Goal: Information Seeking & Learning: Learn about a topic

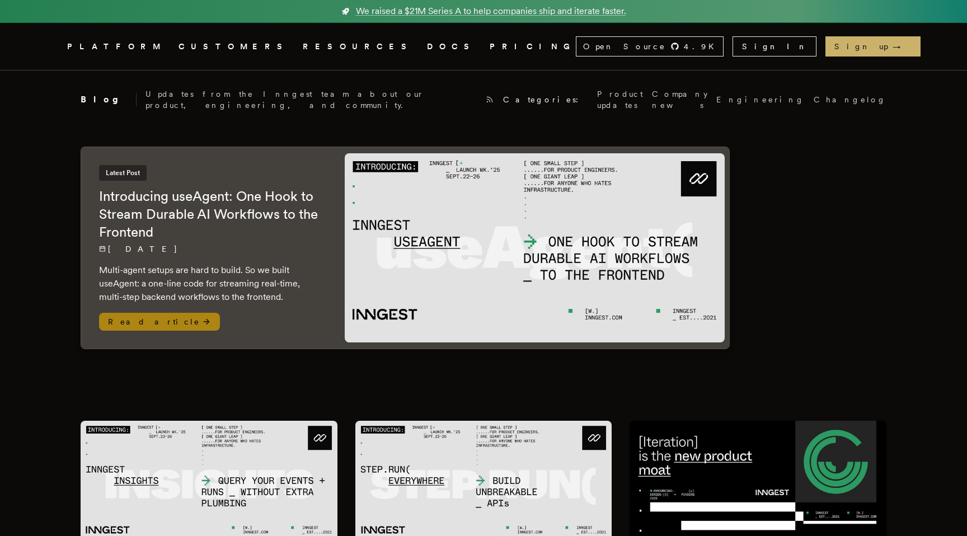
click at [140, 313] on span "Read article" at bounding box center [159, 322] width 121 height 18
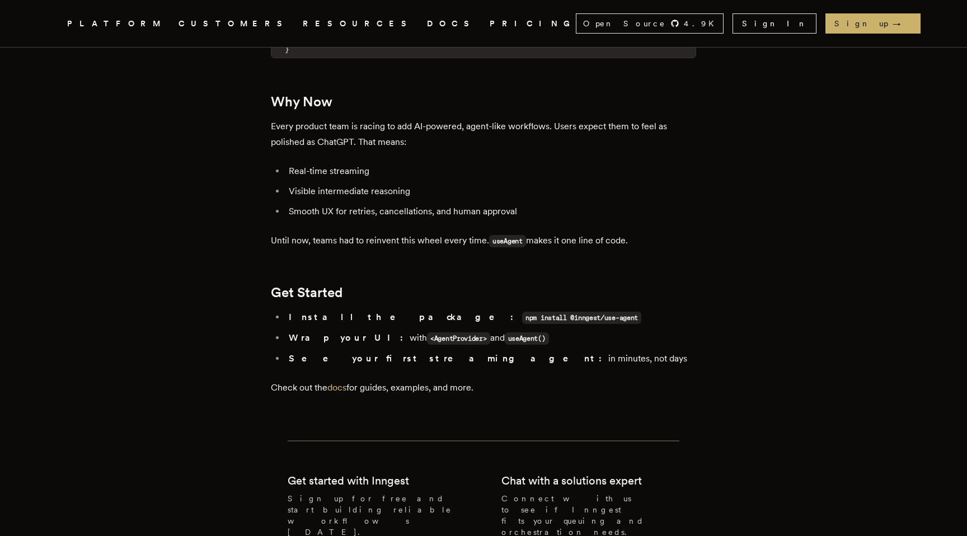
scroll to position [2003, 0]
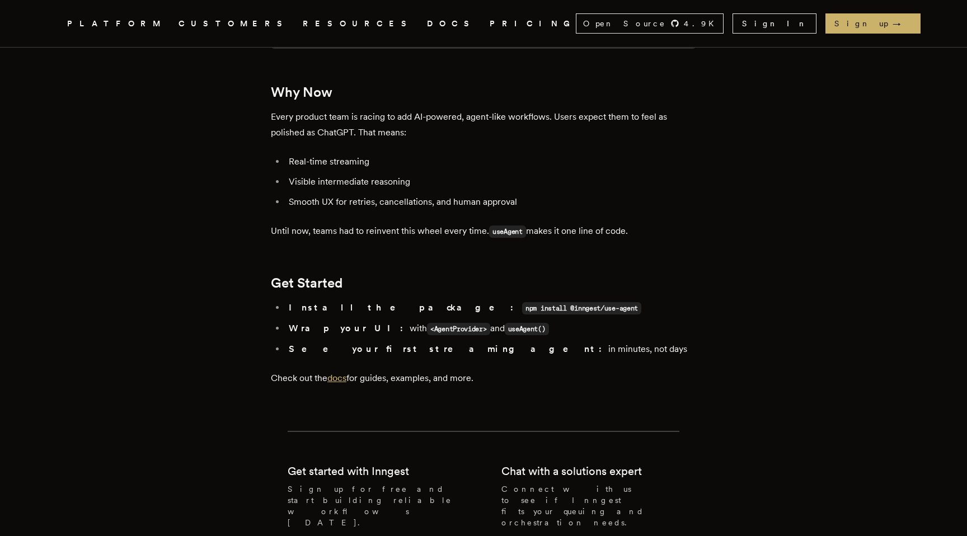
click at [341, 373] on link "docs" at bounding box center [337, 378] width 19 height 11
